Goal: Transaction & Acquisition: Purchase product/service

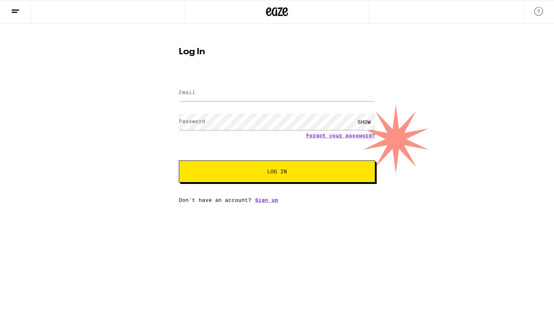
type input "[EMAIL_ADDRESS][DOMAIN_NAME]"
click at [221, 163] on button "Log In" at bounding box center [277, 171] width 196 height 22
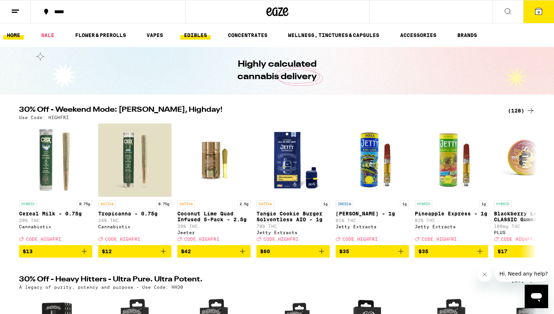
click at [192, 38] on link "EDIBLES" at bounding box center [195, 35] width 30 height 9
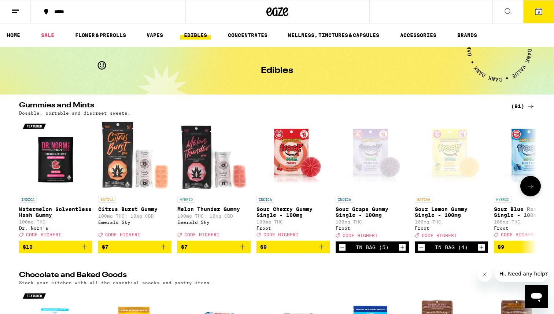
click at [447, 163] on div "Open page for Sour Lemon Gummy Single - 100mg from Froot" at bounding box center [451, 155] width 73 height 73
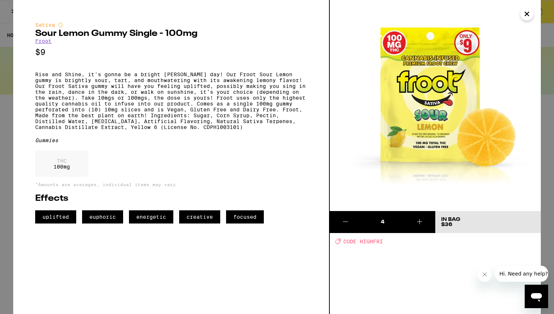
click at [526, 15] on icon "Close" at bounding box center [526, 13] width 9 height 11
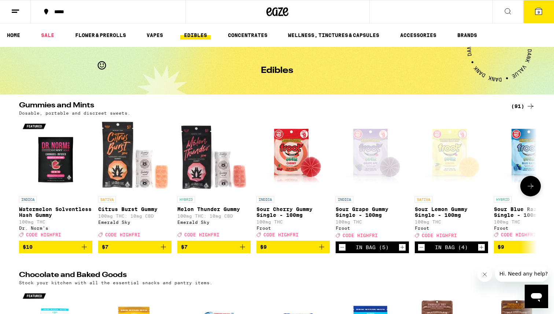
click at [399, 251] on button "Increment" at bounding box center [402, 247] width 7 height 7
click at [541, 8] on icon at bounding box center [538, 11] width 9 height 9
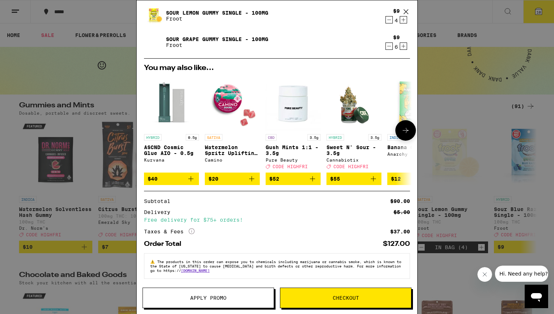
scroll to position [24, 0]
click at [357, 300] on span "Checkout" at bounding box center [346, 297] width 26 height 5
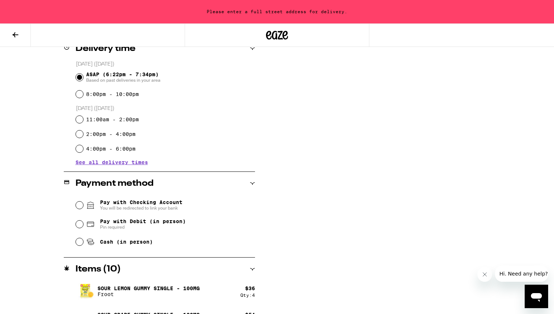
scroll to position [192, 0]
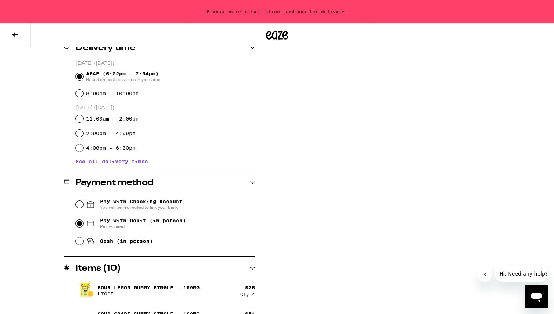
click at [79, 225] on input "Pay with Debit (in person) Pin required" at bounding box center [79, 223] width 7 height 7
radio input "true"
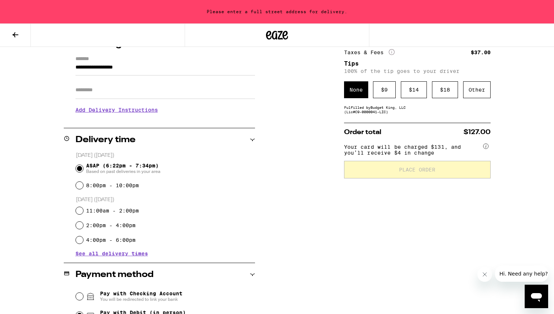
scroll to position [75, 0]
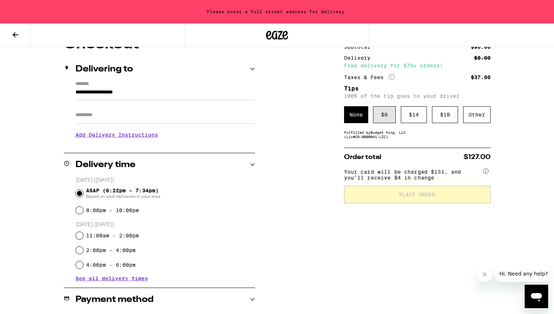
click at [383, 121] on div "$ 9" at bounding box center [384, 114] width 23 height 17
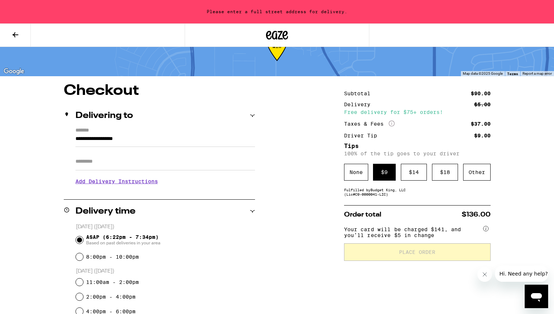
scroll to position [31, 0]
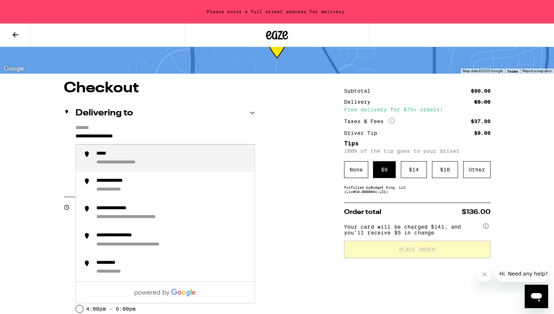
drag, startPoint x: 144, startPoint y: 138, endPoint x: 59, endPoint y: 139, distance: 85.0
click at [59, 139] on div "**********" at bounding box center [277, 287] width 528 height 413
click at [117, 151] on li "**********" at bounding box center [165, 158] width 179 height 27
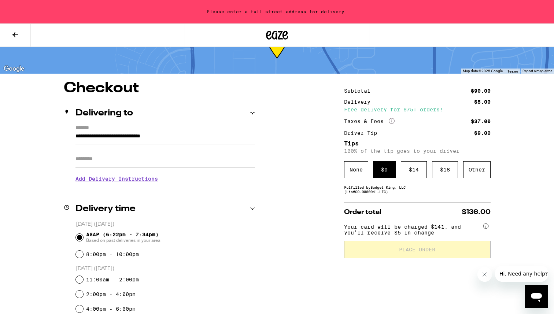
type input "**********"
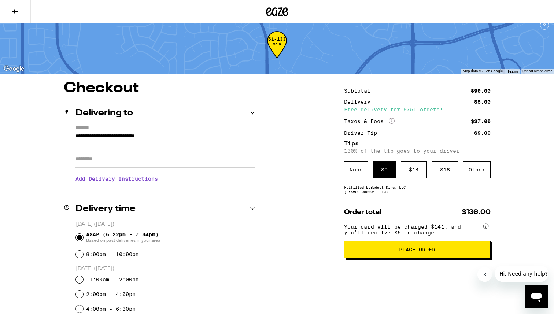
click at [426, 252] on span "Place Order" at bounding box center [417, 249] width 36 height 5
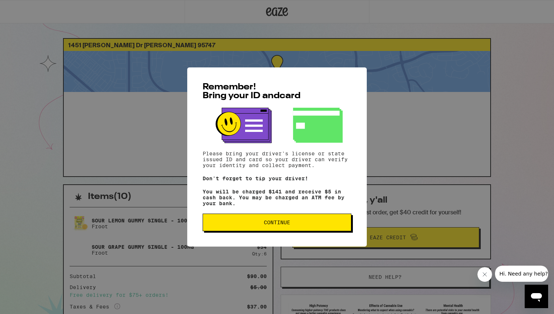
click at [313, 223] on span "Continue" at bounding box center [277, 222] width 136 height 5
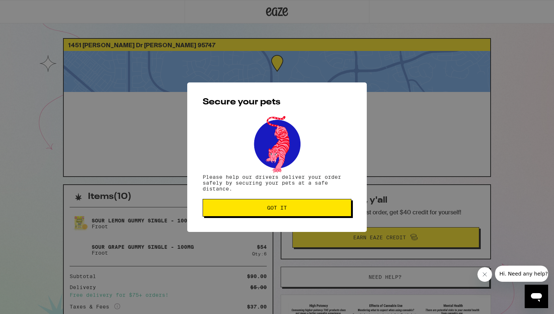
click at [301, 210] on span "Got it" at bounding box center [277, 207] width 136 height 5
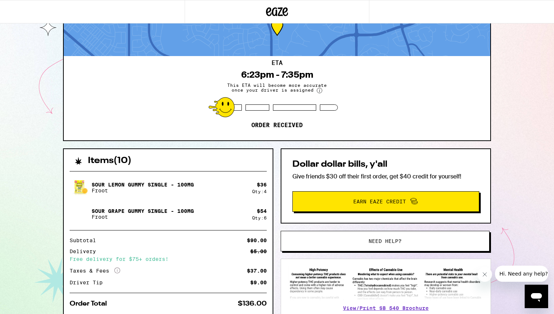
scroll to position [36, 0]
